Goal: Information Seeking & Learning: Learn about a topic

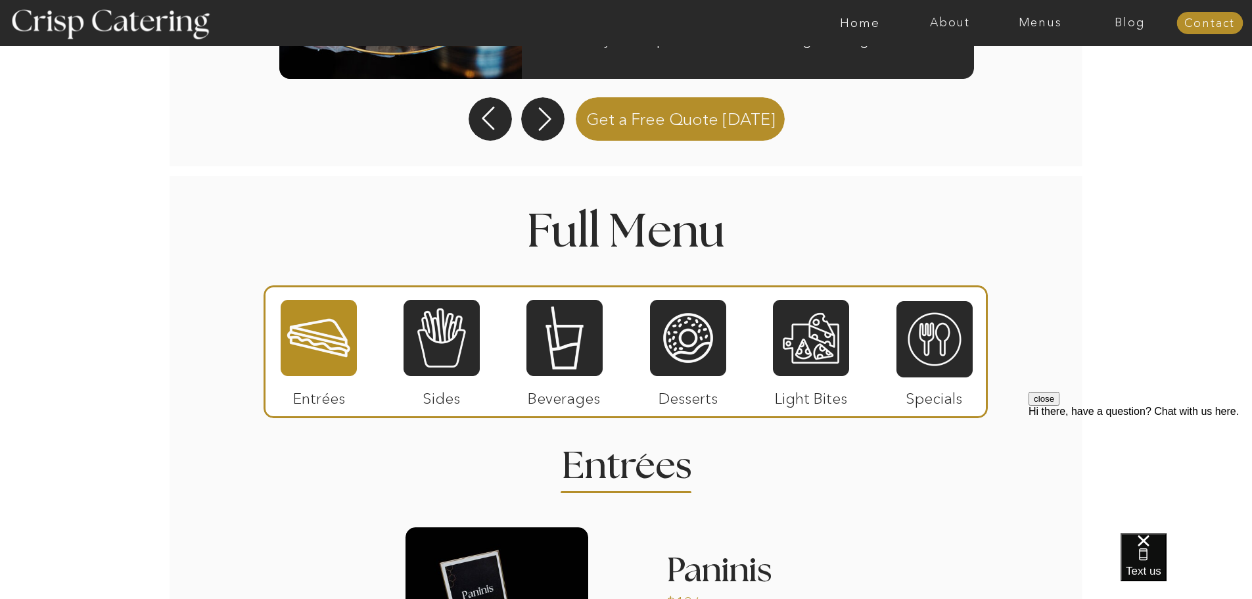
scroll to position [1381, 0]
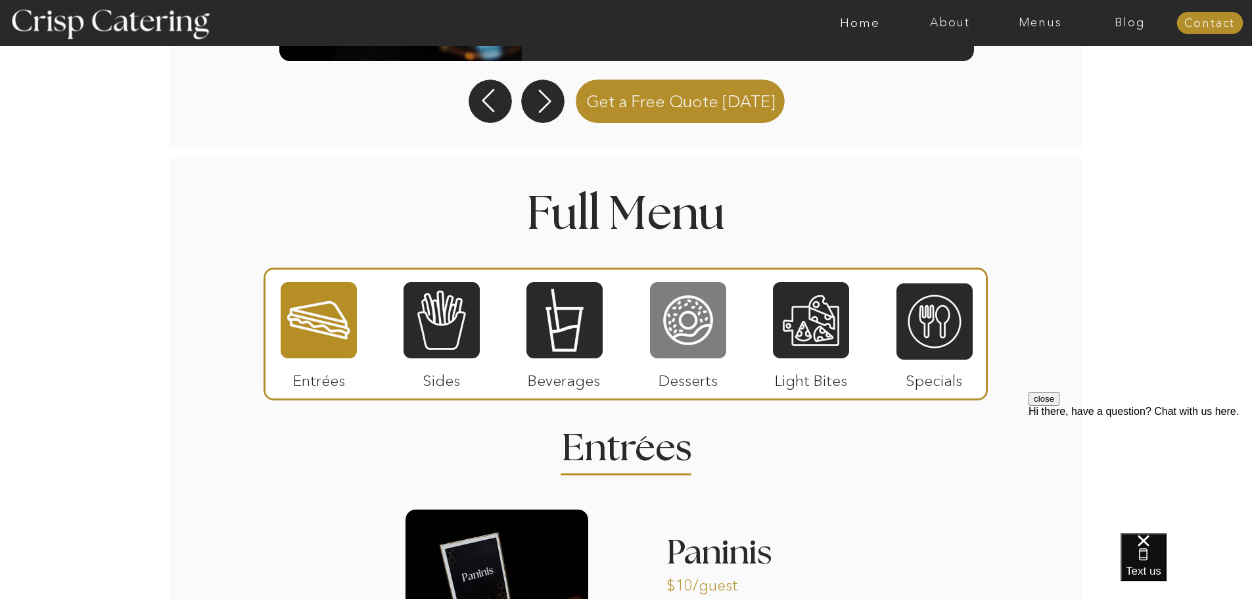
click at [688, 306] on div at bounding box center [688, 320] width 76 height 79
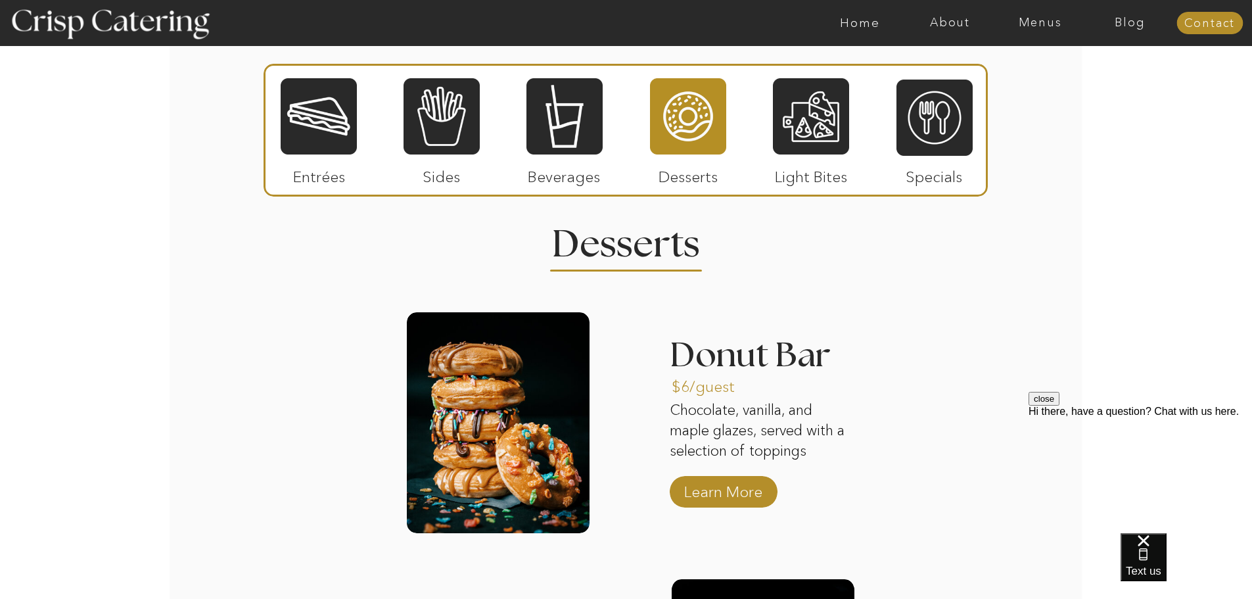
scroll to position [1361, 0]
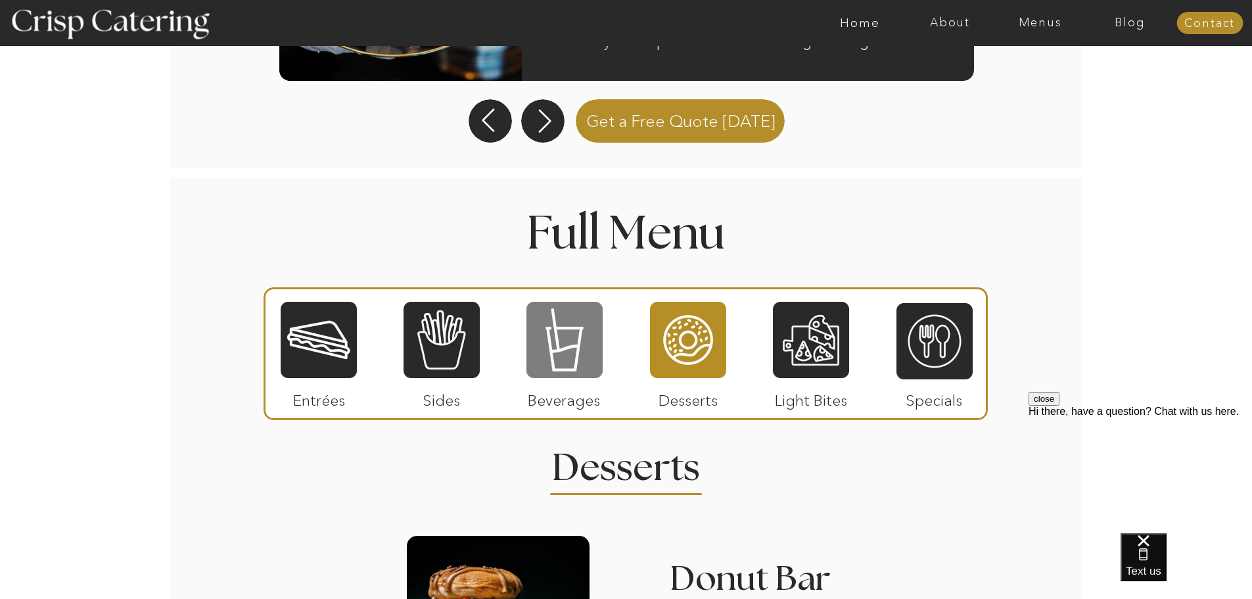
click at [549, 329] on div at bounding box center [565, 339] width 76 height 79
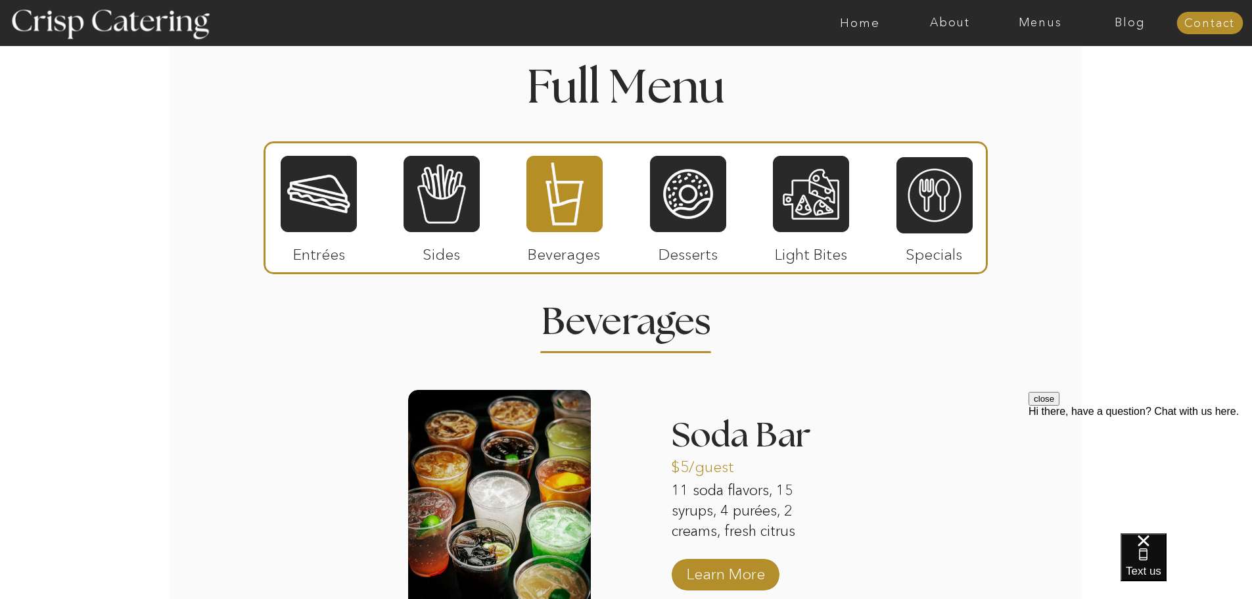
scroll to position [1598, 0]
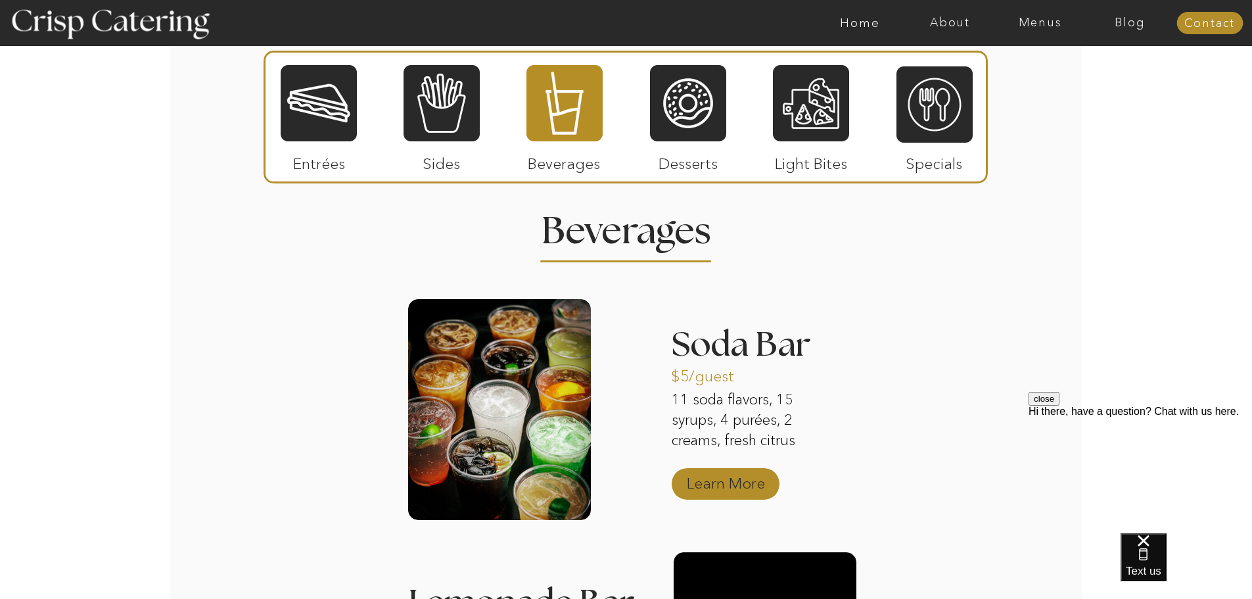
click at [698, 486] on p "Learn More" at bounding box center [725, 480] width 87 height 38
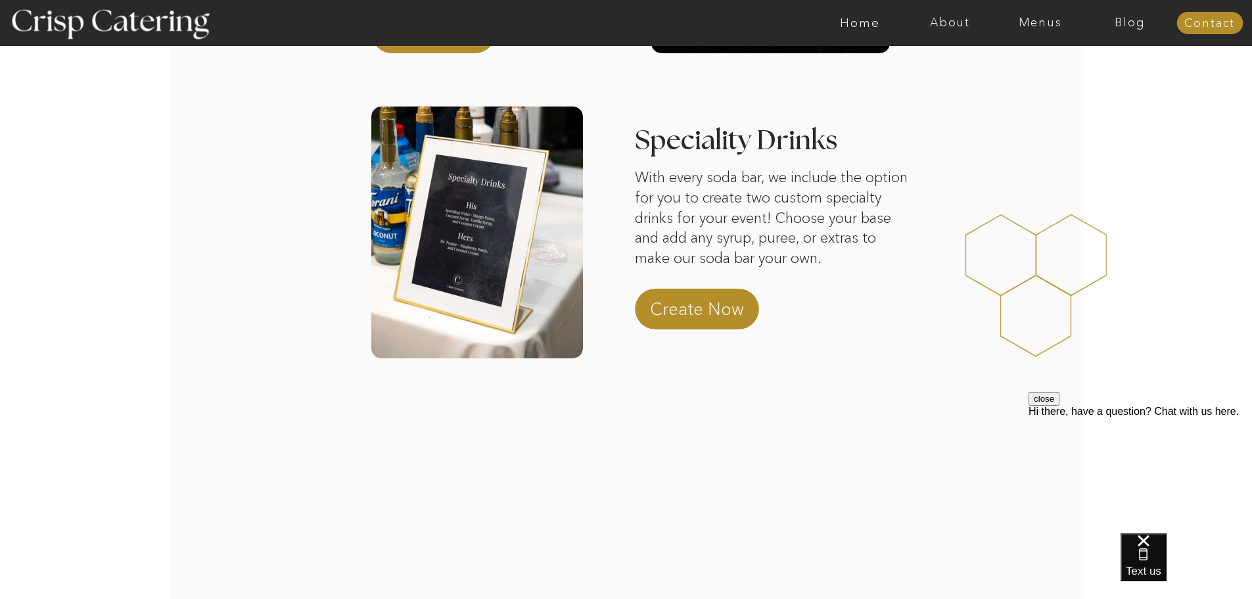
scroll to position [329, 0]
click at [675, 306] on p "Create Now" at bounding box center [708, 314] width 116 height 32
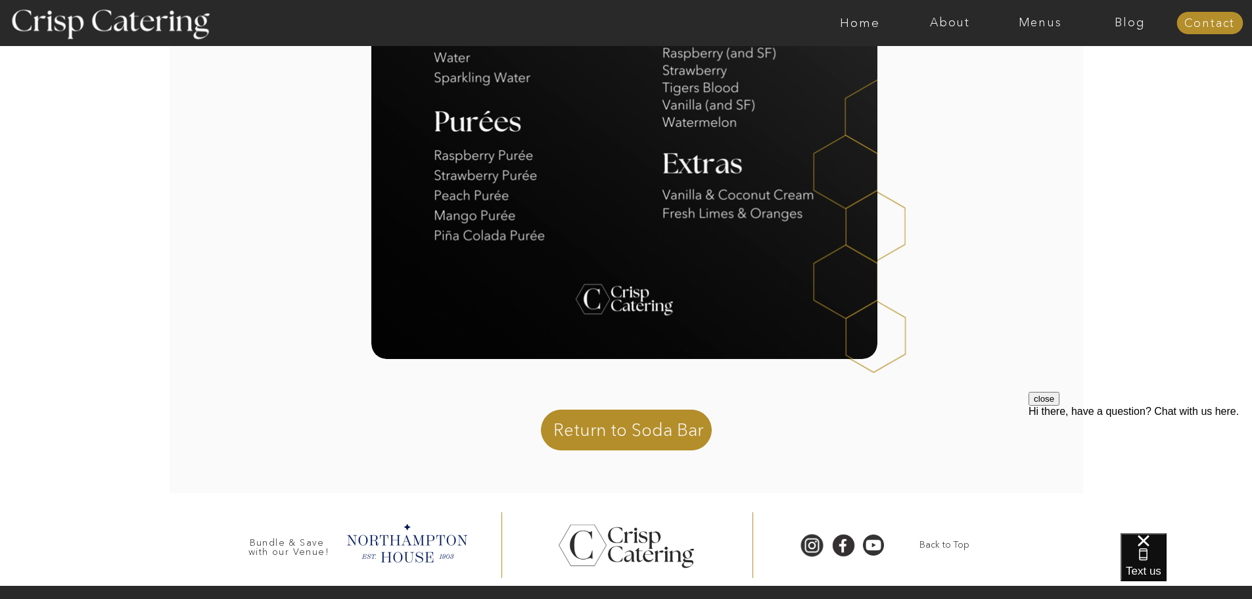
scroll to position [719, 0]
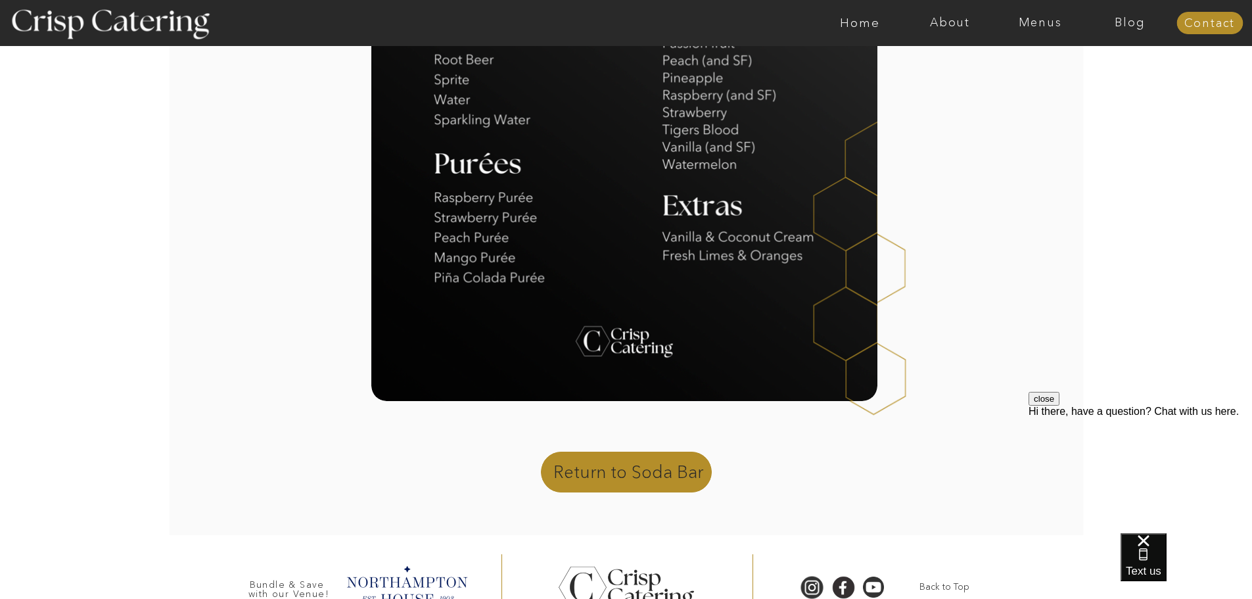
click at [653, 469] on p "Return to Soda Bar" at bounding box center [633, 476] width 158 height 32
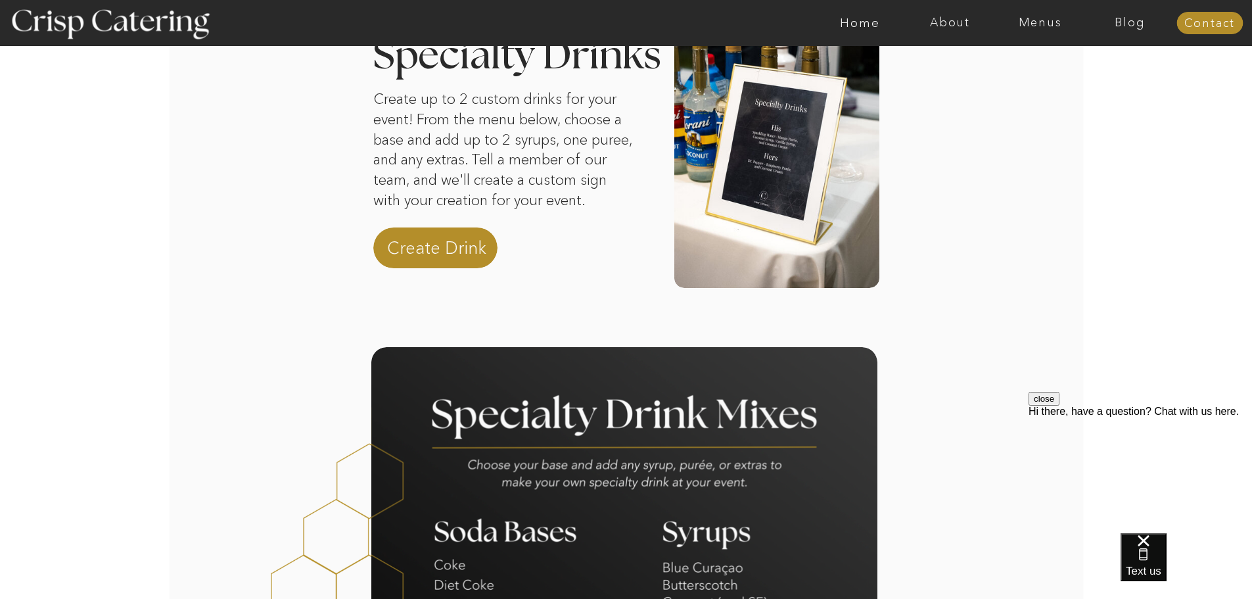
scroll to position [0, 0]
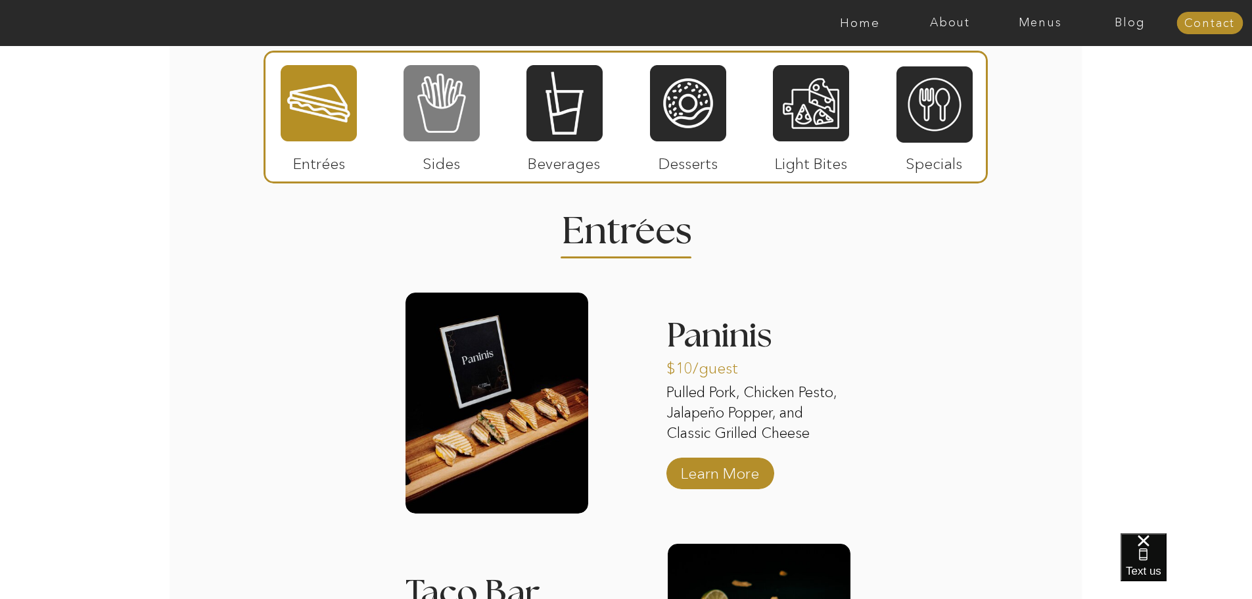
click at [440, 101] on div at bounding box center [442, 103] width 76 height 79
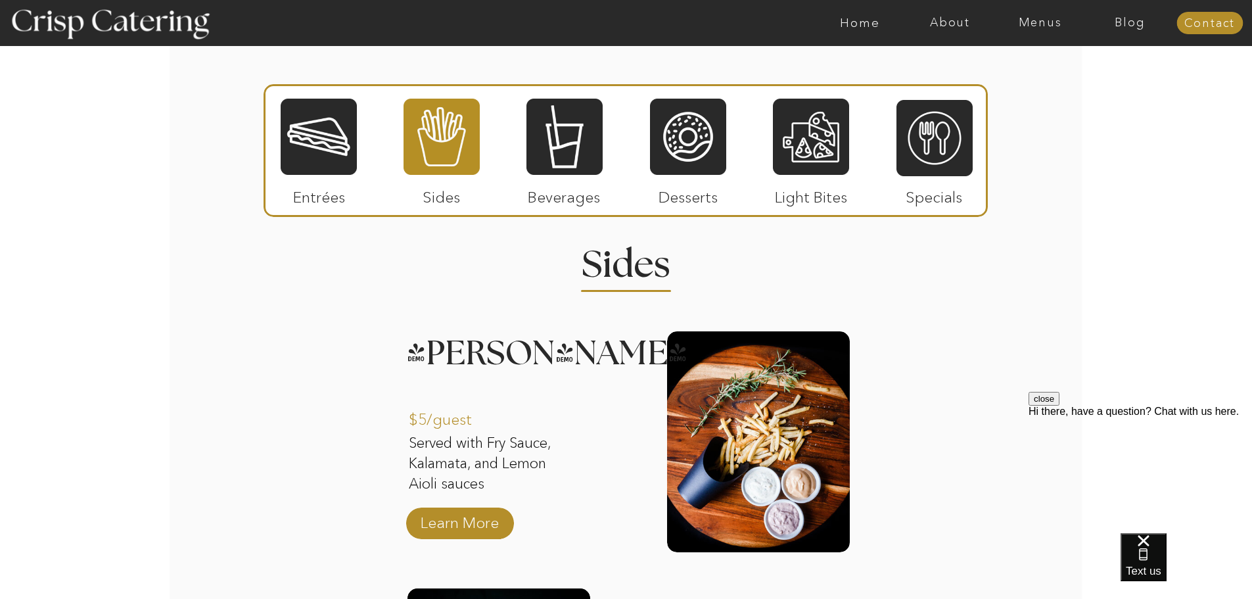
scroll to position [1532, 0]
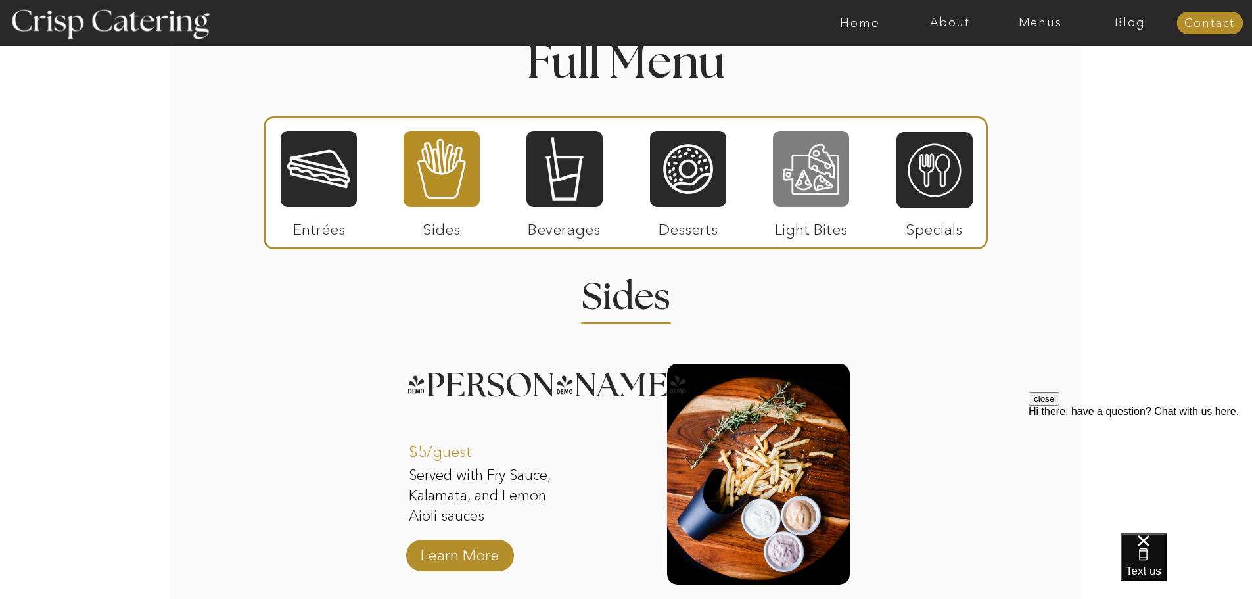
click at [813, 179] on div at bounding box center [811, 169] width 76 height 79
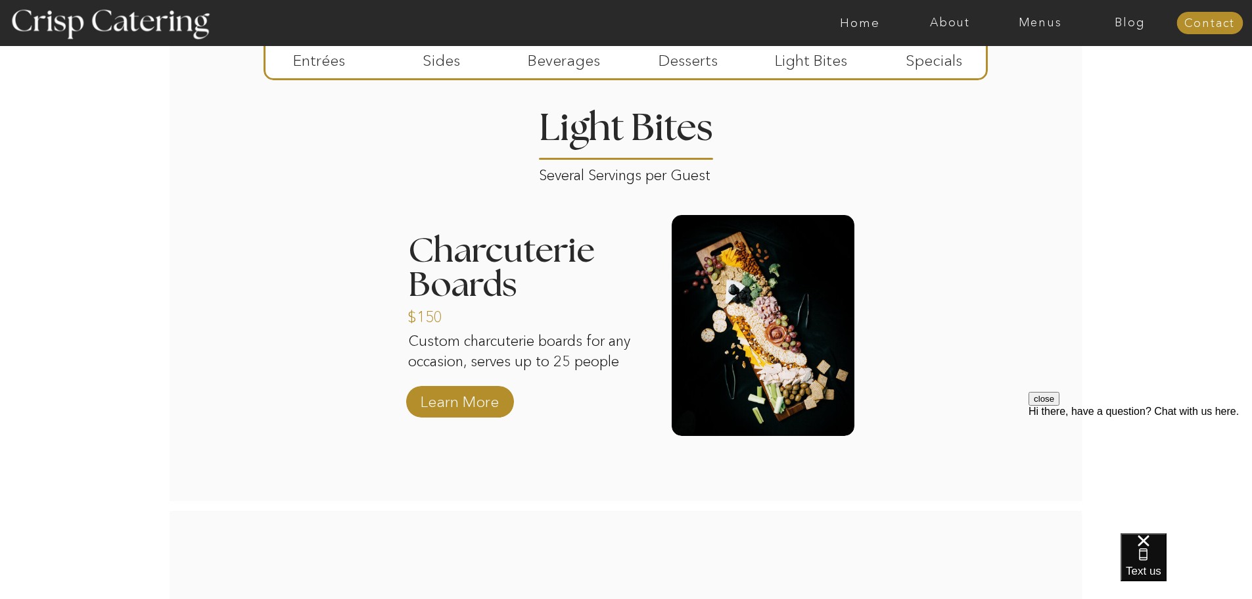
scroll to position [1505, 0]
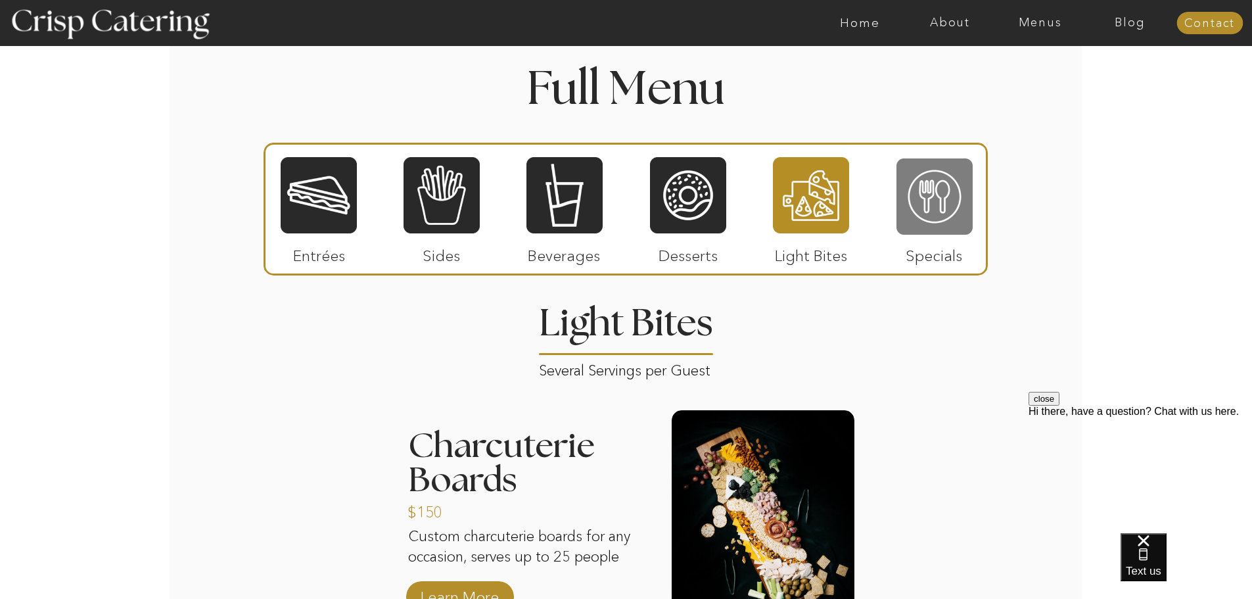
click at [962, 174] on div at bounding box center [935, 196] width 76 height 79
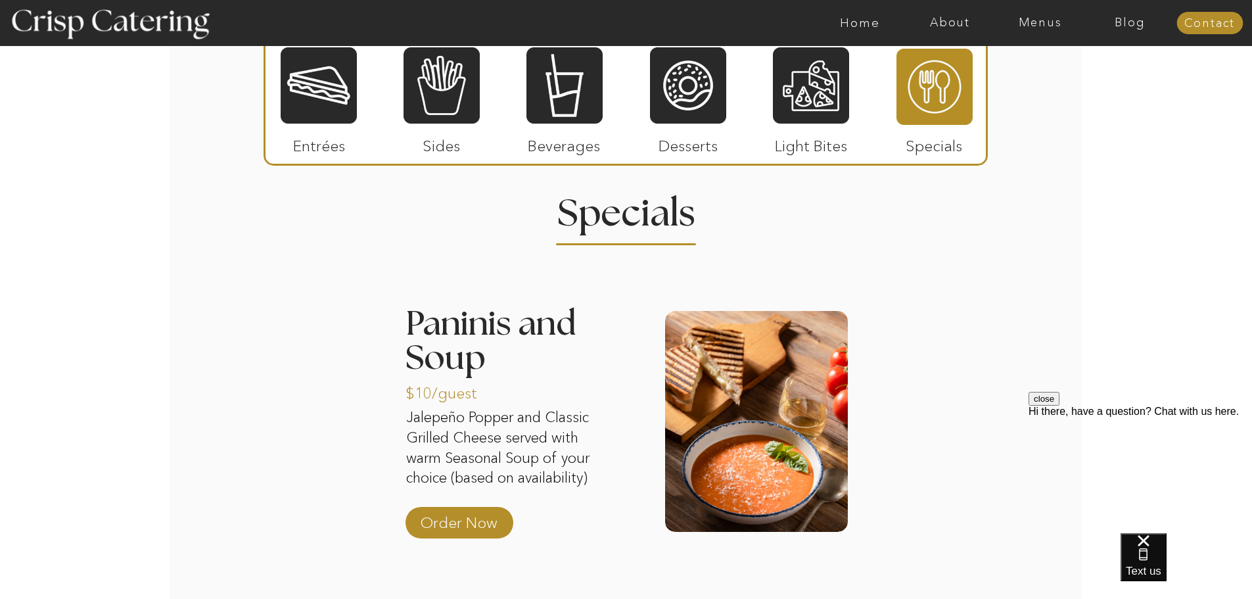
scroll to position [1571, 0]
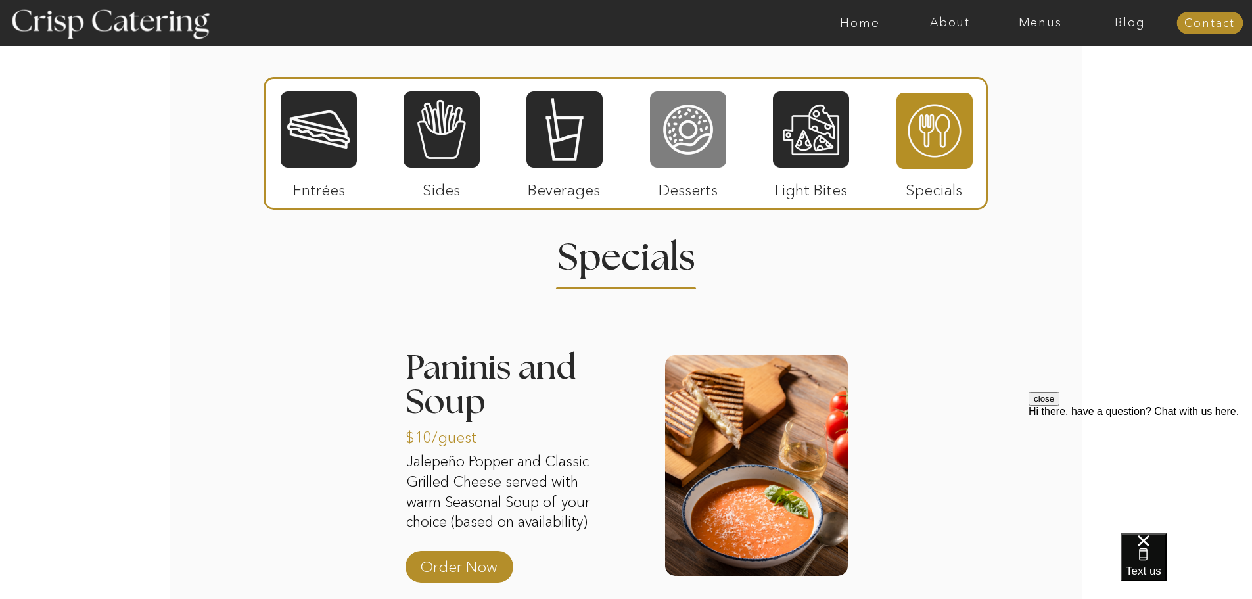
click at [701, 148] on div at bounding box center [688, 129] width 76 height 79
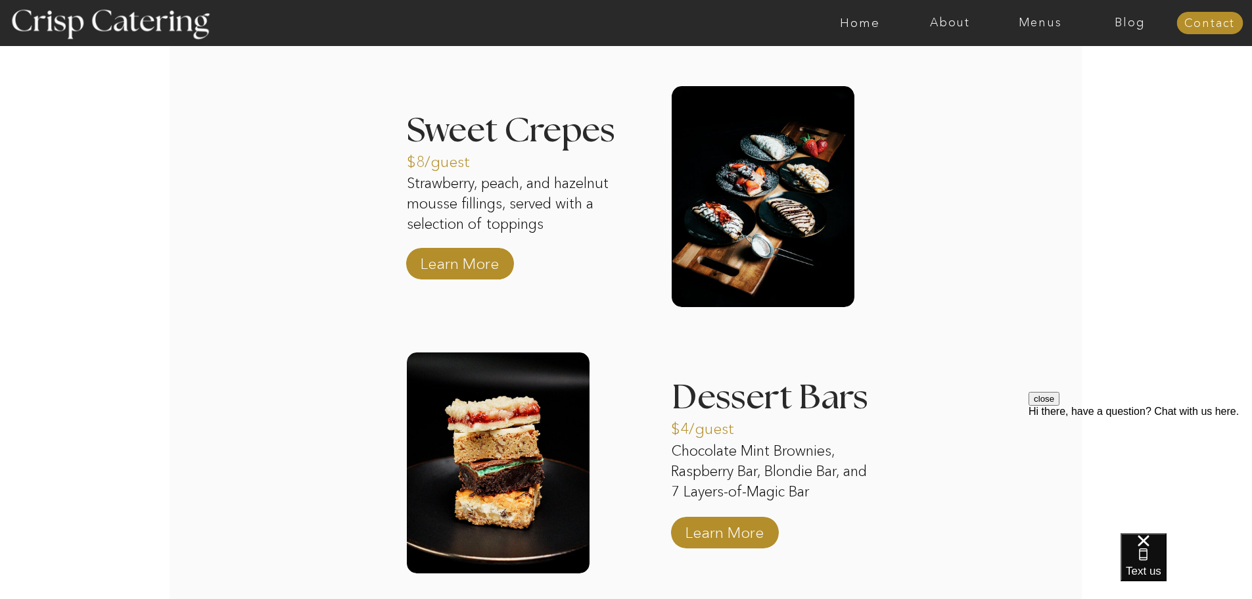
scroll to position [2229, 0]
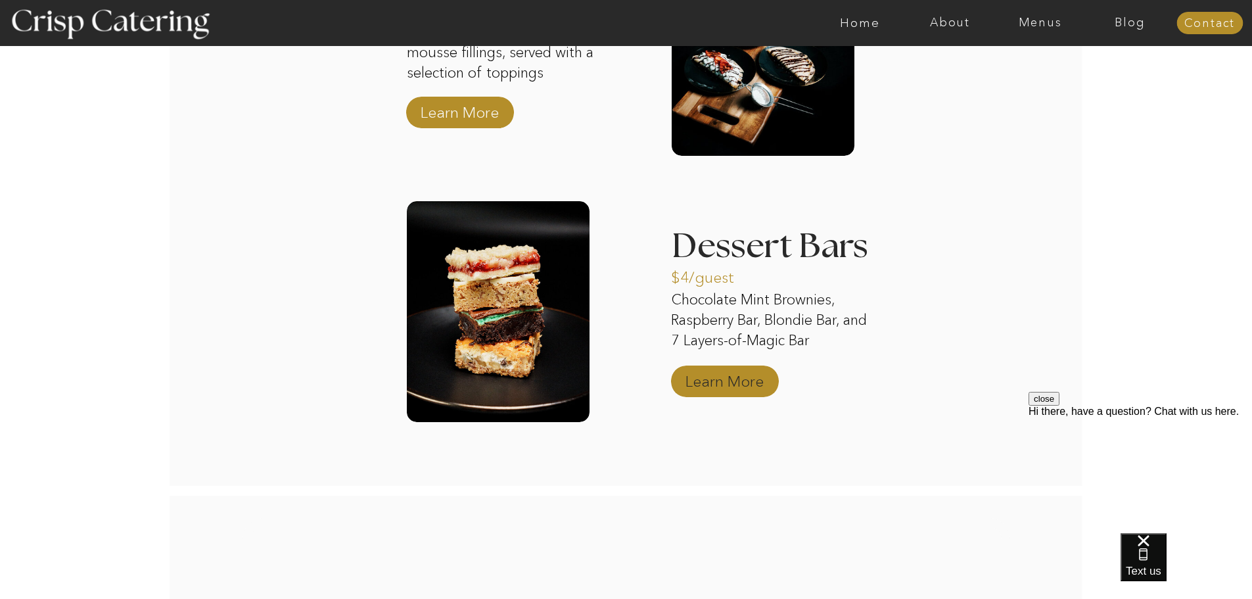
click at [697, 385] on p "Learn More" at bounding box center [724, 378] width 87 height 38
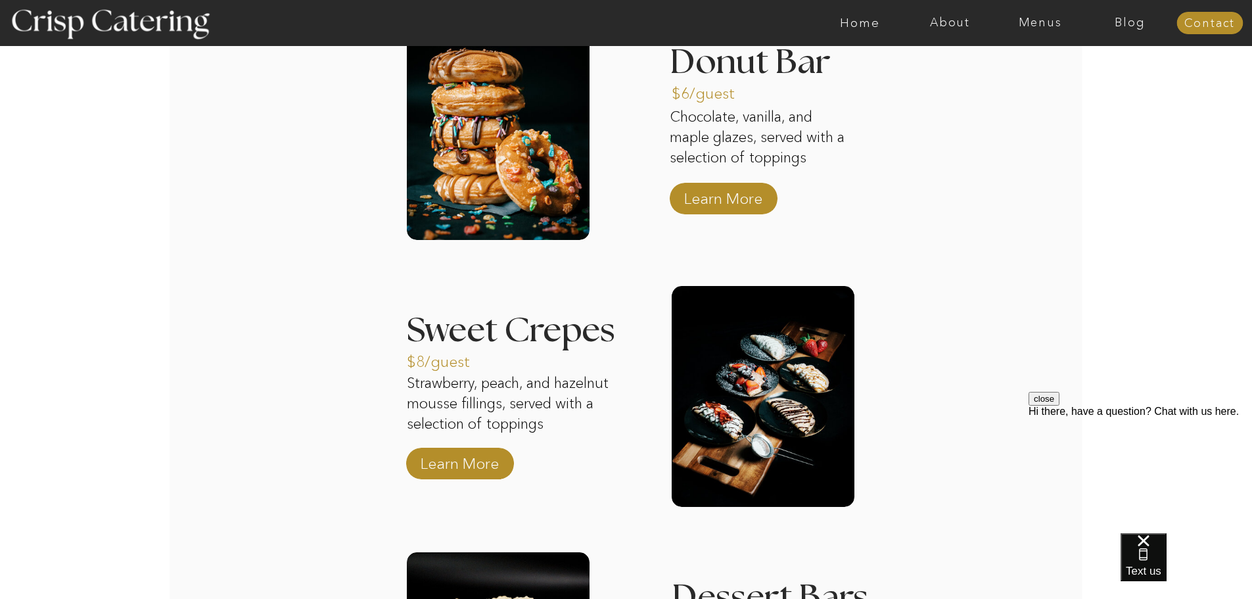
scroll to position [1834, 0]
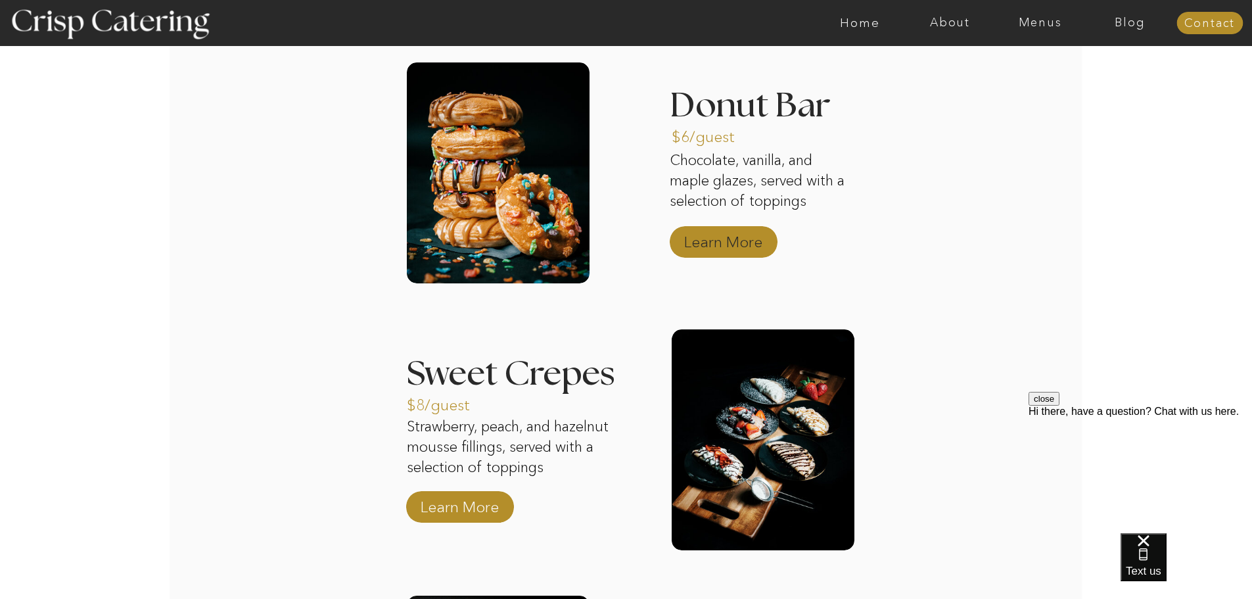
click at [726, 236] on p "Learn More" at bounding box center [723, 239] width 87 height 38
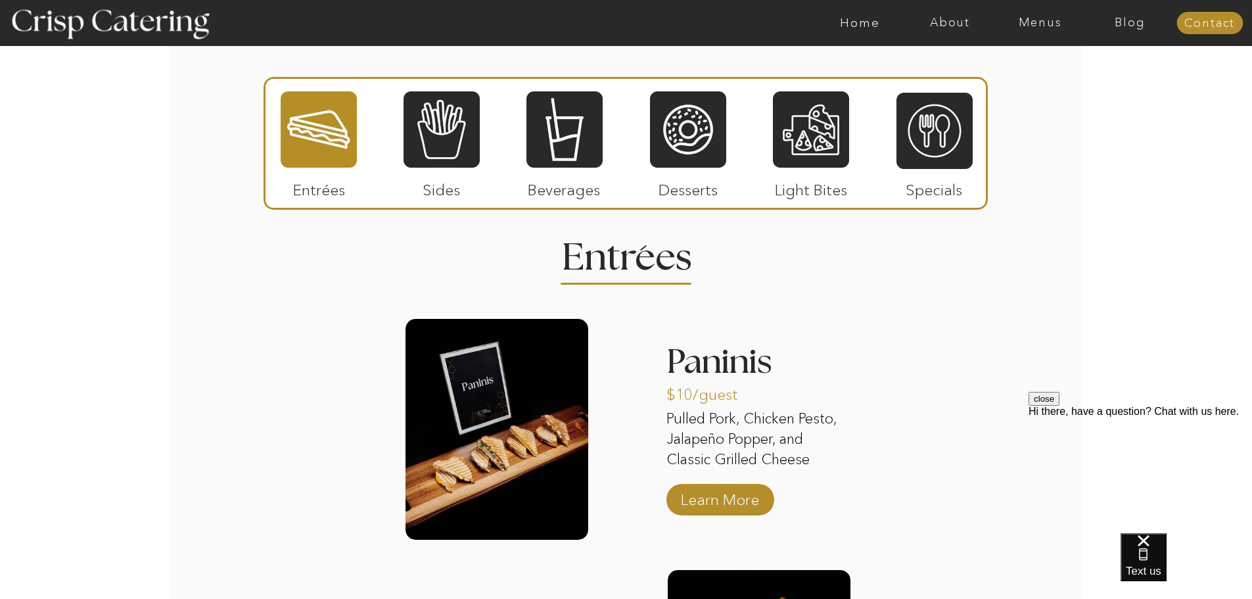
click at [694, 147] on div at bounding box center [688, 129] width 76 height 79
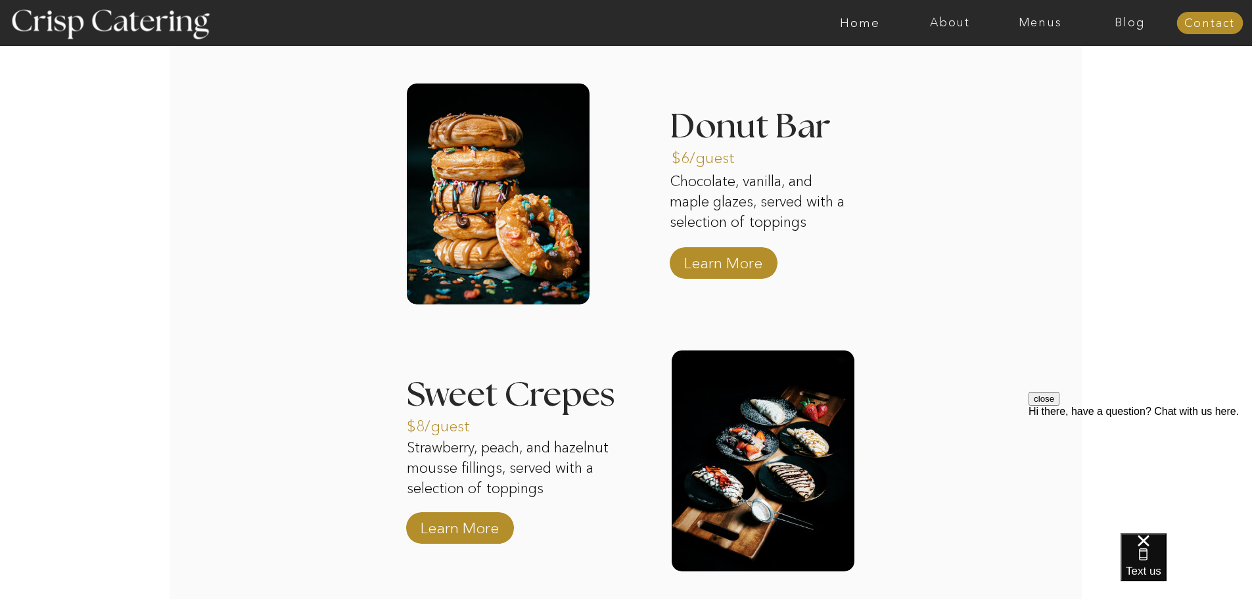
scroll to position [1900, 0]
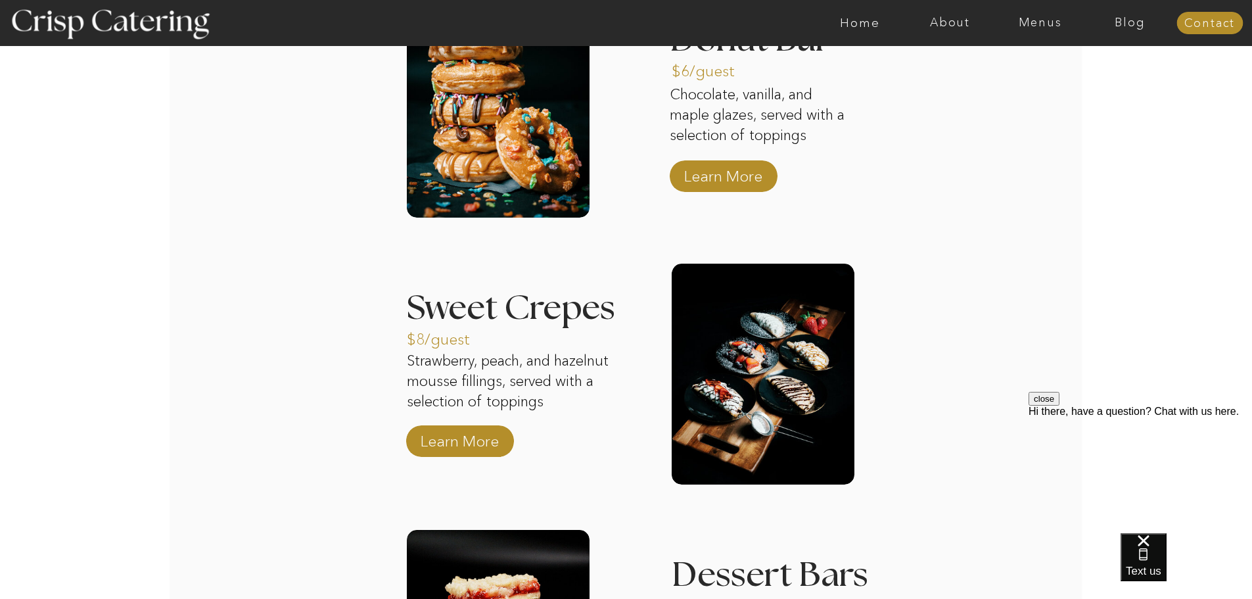
click at [738, 377] on div at bounding box center [763, 374] width 183 height 221
click at [470, 444] on p "Learn More" at bounding box center [459, 438] width 87 height 38
